Goal: Use online tool/utility: Use online tool/utility

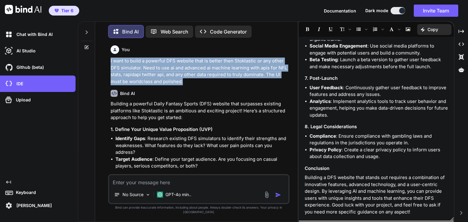
drag, startPoint x: 108, startPoint y: 61, endPoint x: 201, endPoint y: 80, distance: 94.9
click at [201, 80] on div "You I want to build a powerful DFS website that is better then Stoktastic or an…" at bounding box center [198, 132] width 181 height 179
copy p "I want to build a powerful DFS website that is better then Stoktastic or any ot…"
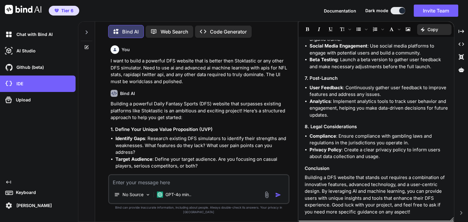
click at [216, 29] on p "Code Generator" at bounding box center [228, 31] width 37 height 7
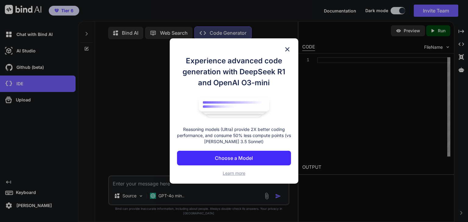
click at [244, 160] on p "Choose a Model" at bounding box center [234, 157] width 38 height 7
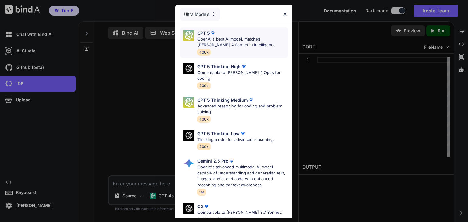
click at [230, 45] on p "OpenAI's best AI model, matches [PERSON_NAME] 4 Sonnet in Intelligence" at bounding box center [242, 42] width 90 height 12
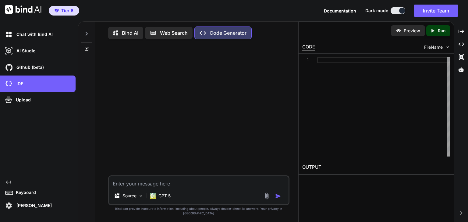
click at [148, 187] on textarea at bounding box center [198, 181] width 179 height 11
paste textarea "I want to build a powerful DFS website that is better then Stoktastic or any ot…"
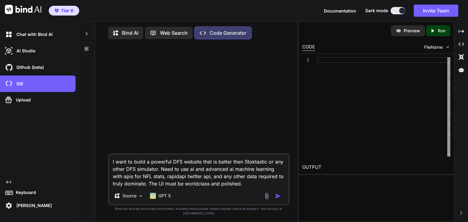
type textarea "I want to build a powerful DFS website that is better then Stoktastic or any ot…"
click at [445, 29] on p "Run" at bounding box center [442, 31] width 8 height 6
click at [277, 199] on img "button" at bounding box center [278, 196] width 6 height 6
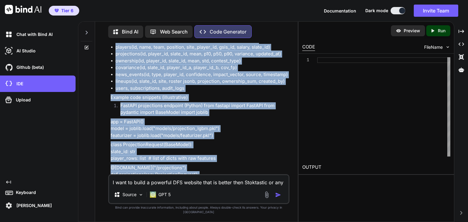
scroll to position [956, 0]
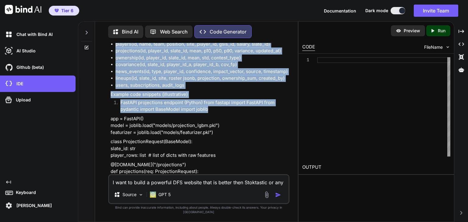
drag, startPoint x: 110, startPoint y: 62, endPoint x: 213, endPoint y: 97, distance: 109.1
click at [213, 97] on div "You I want to build a powerful DFS website that is better then Stoktastic or an…" at bounding box center [199, 108] width 180 height 131
copy div "L ipsu do sitam c adipisci ELI seddoei temp in utlabo etdo Magnaaliqu en adm ve…"
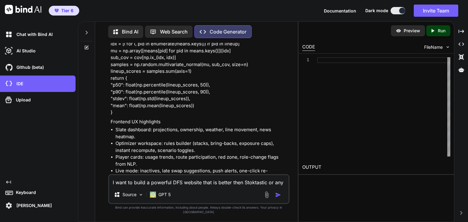
scroll to position [1565, 0]
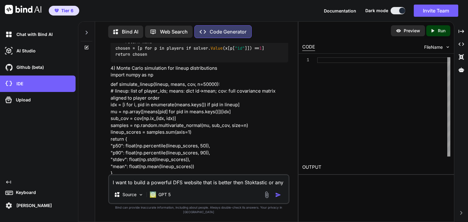
drag, startPoint x: 40, startPoint y: 35, endPoint x: 351, endPoint y: 132, distance: 325.5
click at [368, 133] on div at bounding box center [383, 106] width 133 height 99
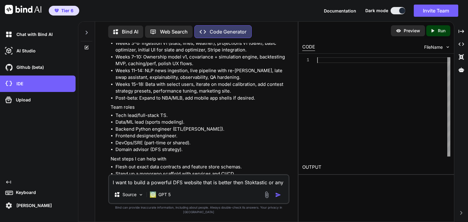
scroll to position [2079, 0]
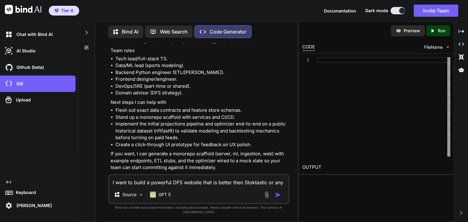
click at [169, 186] on textarea "I want to build a powerful DFS website that is better then Stoktastic or any ot…" at bounding box center [198, 180] width 179 height 11
type textarea "Yes, where do we build this too?"
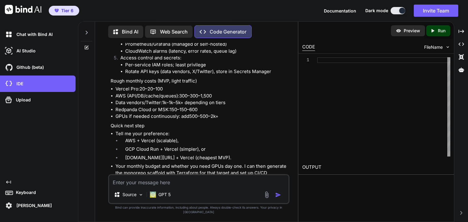
scroll to position [2716, 0]
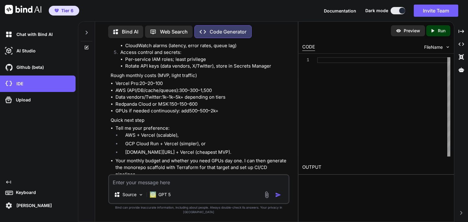
click at [127, 186] on textarea at bounding box center [198, 180] width 179 height 11
type textarea "vercel"
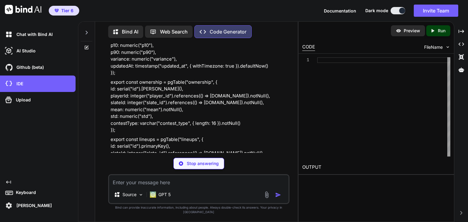
scroll to position [3653, 0]
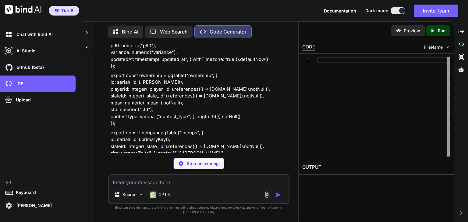
click at [91, 33] on div at bounding box center [87, 30] width 12 height 21
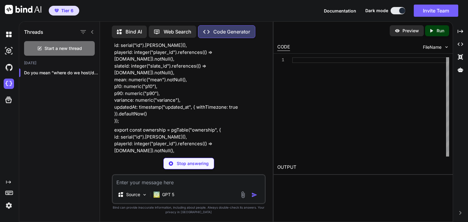
click at [93, 31] on icon at bounding box center [92, 32] width 5 height 5
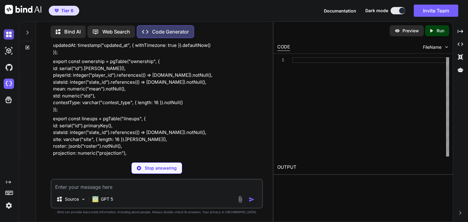
click at [11, 31] on img at bounding box center [9, 34] width 10 height 10
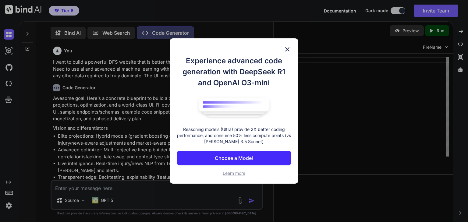
scroll to position [2, 0]
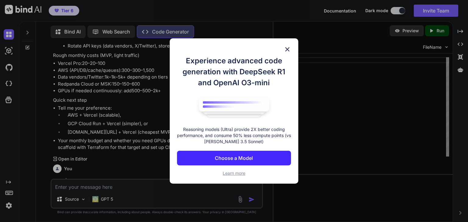
click at [285, 47] on img at bounding box center [287, 49] width 7 height 7
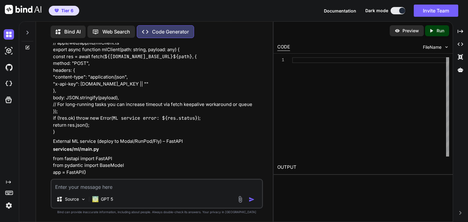
scroll to position [3911, 0]
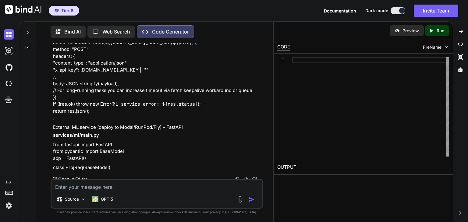
click at [79, 176] on p "Open in Editor" at bounding box center [72, 179] width 29 height 6
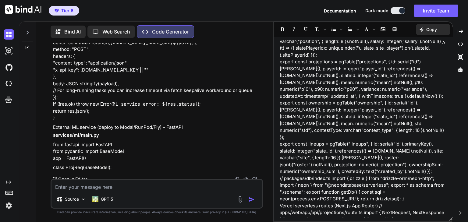
scroll to position [800, 0]
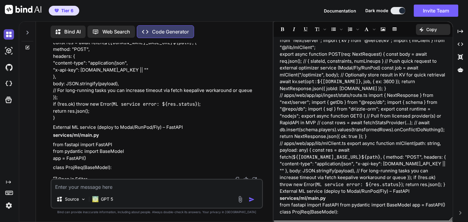
click at [6, 34] on img at bounding box center [9, 34] width 10 height 10
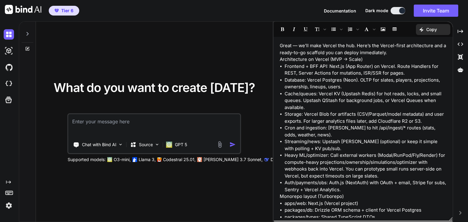
click at [139, 118] on textarea at bounding box center [154, 125] width 171 height 23
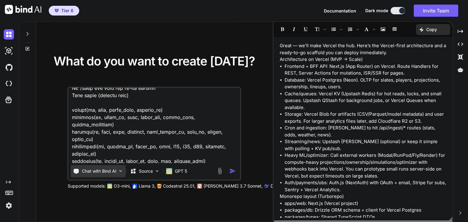
scroll to position [1142, 0]
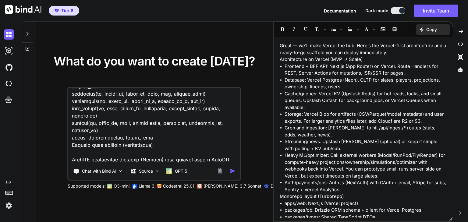
drag, startPoint x: 186, startPoint y: 158, endPoint x: 74, endPoint y: 94, distance: 128.7
click at [74, 94] on textarea at bounding box center [154, 126] width 171 height 76
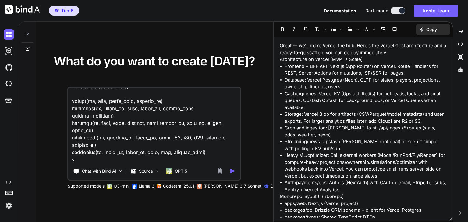
scroll to position [1076, 0]
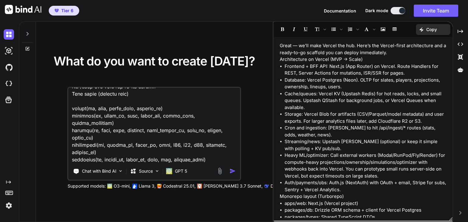
drag, startPoint x: 211, startPoint y: 155, endPoint x: 71, endPoint y: 108, distance: 147.8
click at [71, 108] on textarea at bounding box center [154, 126] width 171 height 76
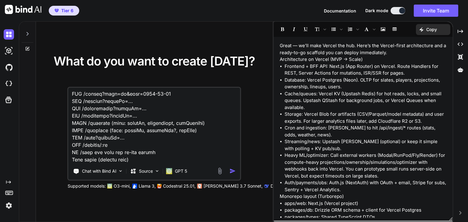
scroll to position [1025, 0]
drag, startPoint x: 140, startPoint y: 149, endPoint x: 48, endPoint y: 147, distance: 91.4
click at [48, 147] on div "What do you want to create [DATE]? Chat with Bind AI Source GPT 5 Supported mod…" at bounding box center [154, 122] width 217 height 134
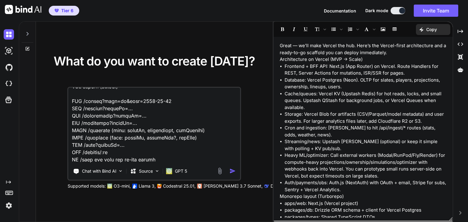
scroll to position [1010, 0]
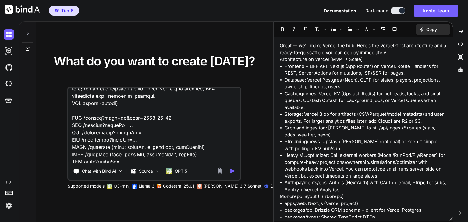
drag, startPoint x: 166, startPoint y: 153, endPoint x: 62, endPoint y: 90, distance: 121.1
click at [62, 90] on div "What do you want to create [DATE]? Chat with Bind AI Source GPT 5 Supported mod…" at bounding box center [154, 122] width 217 height 134
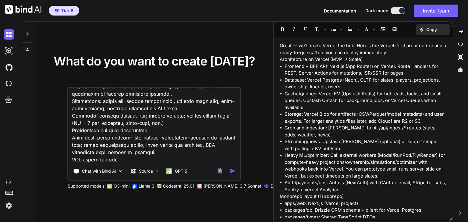
scroll to position [937, 0]
drag, startPoint x: 123, startPoint y: 153, endPoint x: 63, endPoint y: 153, distance: 60.0
click at [63, 153] on div "What do you want to create [DATE]? Chat with Bind AI Source GPT 5 Supported mod…" at bounding box center [154, 122] width 217 height 134
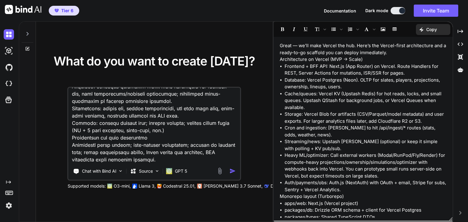
type textarea "L ipsu do sitam c adipisci ELI seddoei temp in utlabo etdo Magnaaliqu en adm ve…"
click at [232, 173] on img "button" at bounding box center [232, 171] width 6 height 6
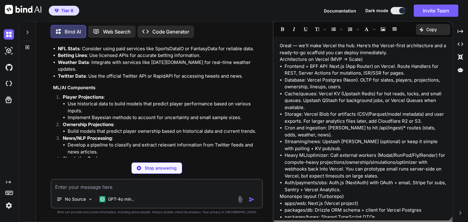
scroll to position [977, 0]
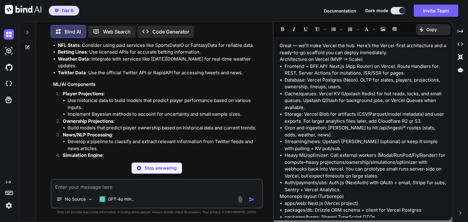
click at [159, 189] on textarea at bounding box center [156, 185] width 210 height 11
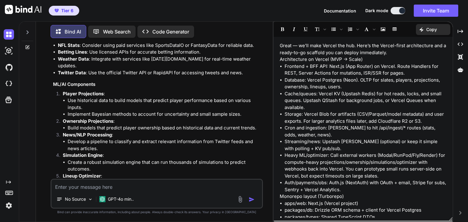
type textarea "h"
type textarea "where do i build the frontend within bind ai?"
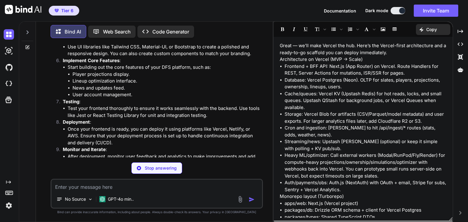
scroll to position [1454, 0]
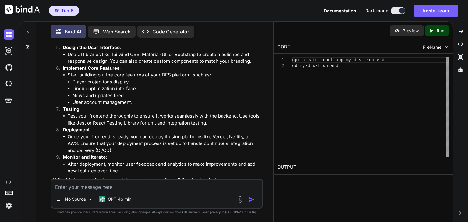
click at [439, 31] on p "Run" at bounding box center [441, 31] width 8 height 6
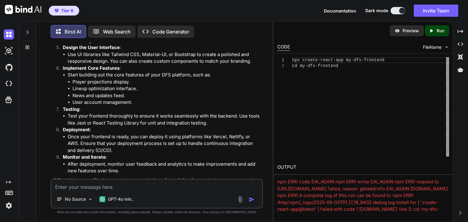
click at [8, 206] on img at bounding box center [9, 205] width 10 height 10
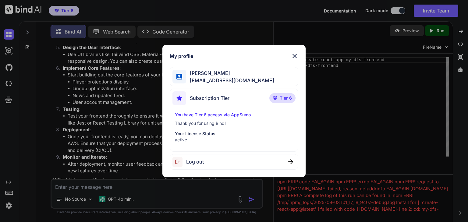
click at [292, 58] on img at bounding box center [294, 55] width 7 height 7
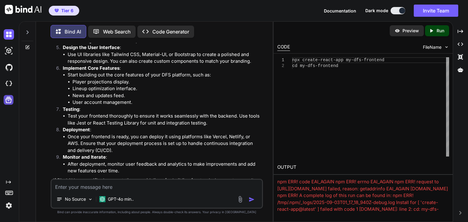
click at [7, 103] on icon at bounding box center [8, 100] width 9 height 9
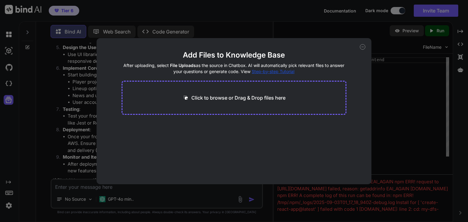
click at [6, 84] on div "Add Files to Knowledge Base After uploading, select File Uploads as the source …" at bounding box center [234, 111] width 468 height 222
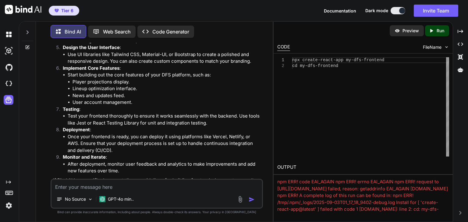
click at [6, 84] on img at bounding box center [9, 84] width 10 height 10
click at [8, 50] on img at bounding box center [9, 51] width 10 height 10
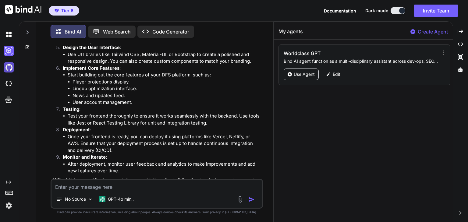
click at [9, 65] on img at bounding box center [9, 67] width 10 height 10
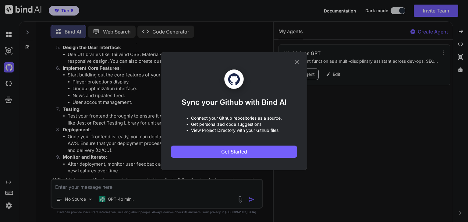
click at [7, 80] on div "Sync your Github with Bind AI • Connect your Github repositories as a source. •…" at bounding box center [234, 111] width 468 height 222
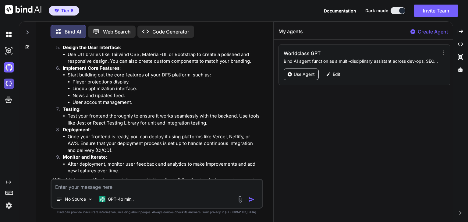
click at [9, 81] on img at bounding box center [9, 84] width 10 height 10
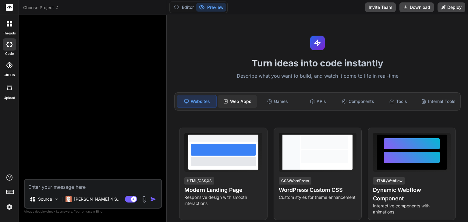
type textarea "x"
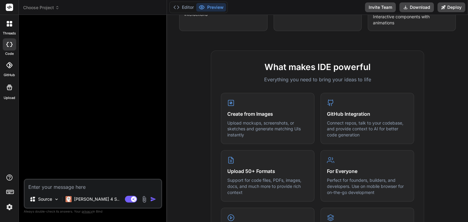
scroll to position [37, 0]
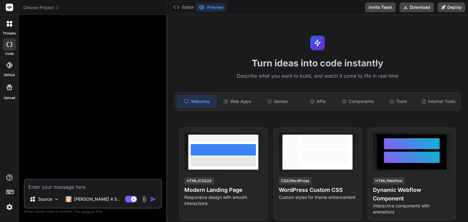
paste textarea "L ipsu do sitam c adipisci ELI seddoei temp in utlabo etdo Magnaaliqu en adm ve…"
type textarea "x"
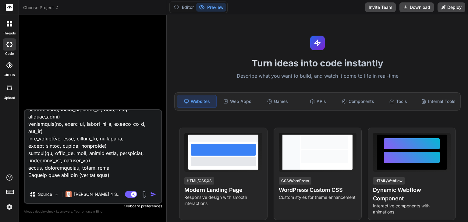
scroll to position [1383, 0]
type textarea "L ipsu do sitam c adipisci ELI seddoei temp in utlabo etdo Magnaaliqu en adm ve…"
click at [152, 193] on img "button" at bounding box center [153, 194] width 6 height 6
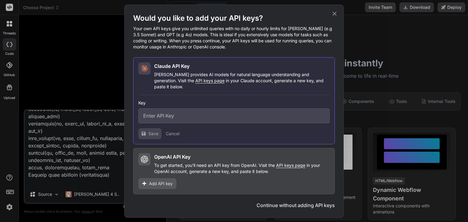
click at [165, 181] on span "Add API key" at bounding box center [161, 184] width 24 height 6
